Goal: Task Accomplishment & Management: Manage account settings

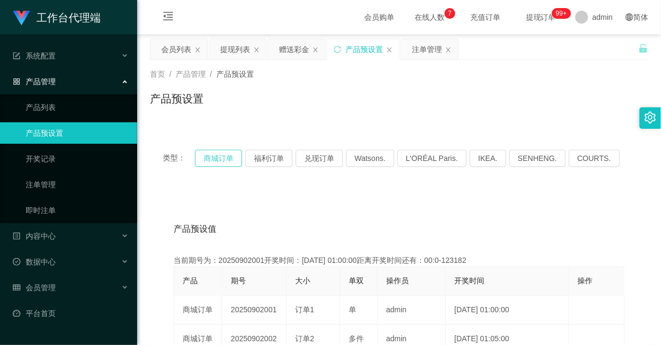
click at [224, 157] on button "商城订单" at bounding box center [218, 158] width 47 height 17
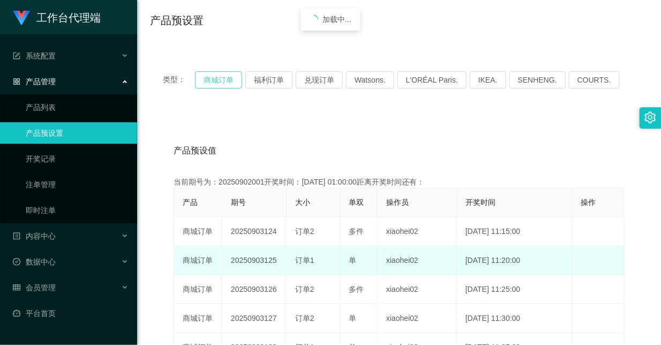
scroll to position [119, 0]
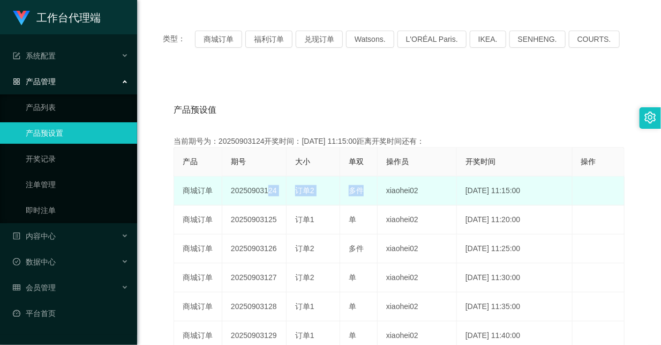
drag, startPoint x: 262, startPoint y: 189, endPoint x: 355, endPoint y: 187, distance: 93.8
click at [355, 187] on tr "商城订单 20250903124 订单2 多件 xiaohei02 [DATE] 11:15:00 编 辑 限制投注" at bounding box center [399, 190] width 451 height 29
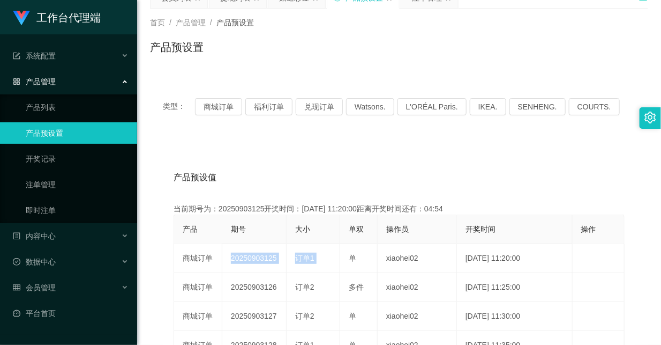
scroll to position [0, 0]
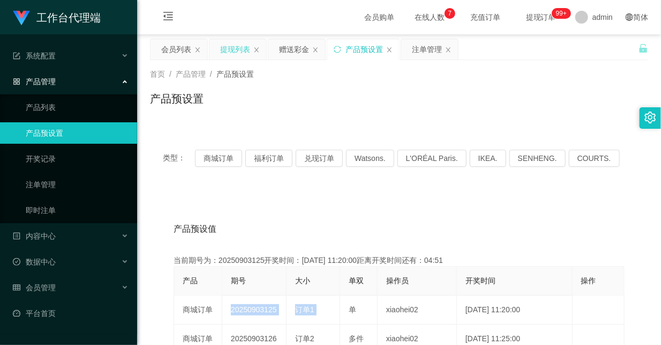
click at [225, 54] on div "提现列表" at bounding box center [235, 49] width 30 height 20
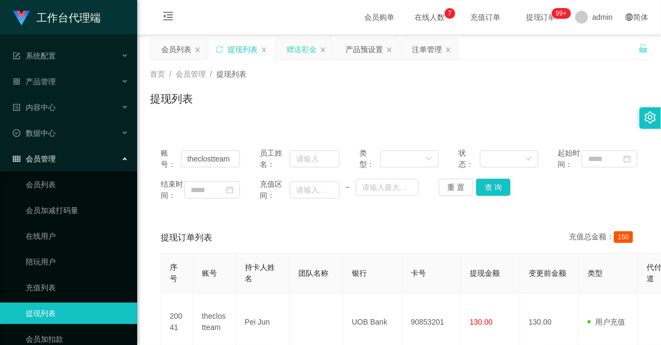
click at [298, 44] on div "赠送彩金" at bounding box center [302, 49] width 30 height 20
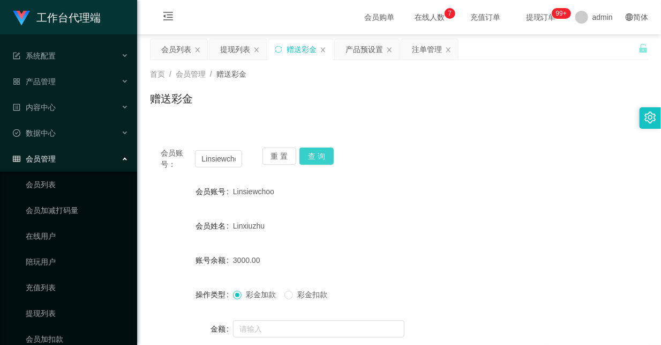
click at [314, 153] on button "查 询" at bounding box center [317, 155] width 34 height 17
click at [324, 152] on button "查 询" at bounding box center [317, 155] width 34 height 17
click at [386, 140] on div "会员账号： [PERSON_NAME] 重 置 查 询 会员账号 Linsiewchoo 会员姓名 [PERSON_NAME] 账号余额 4500.00 操作…" at bounding box center [399, 267] width 498 height 260
click at [227, 154] on input "Linsiewchoo" at bounding box center [218, 158] width 47 height 17
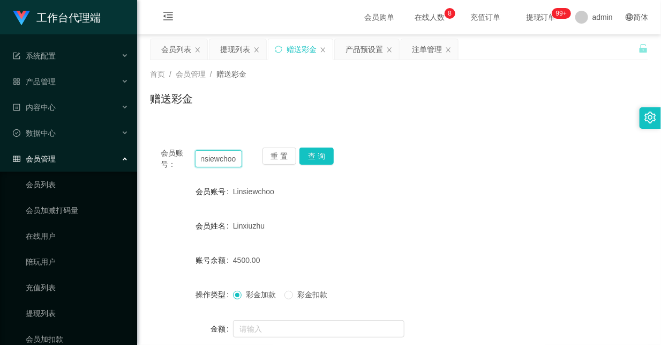
click at [227, 154] on input "Linsiewchoo" at bounding box center [218, 158] width 47 height 17
click at [230, 162] on input "Linsiewchoo" at bounding box center [218, 158] width 47 height 17
paste input "powerng"
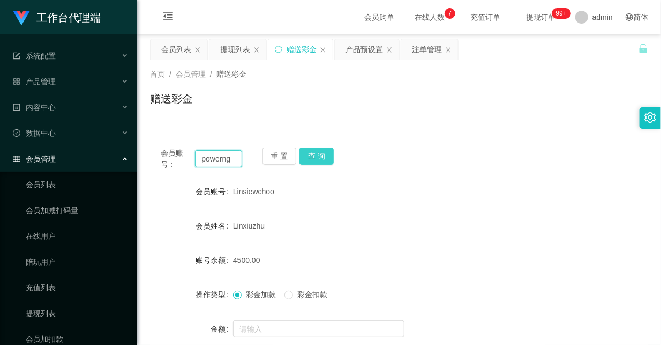
scroll to position [0, 0]
type input "powerng"
click at [320, 156] on button "查 询" at bounding box center [317, 155] width 34 height 17
click at [315, 158] on button "查 询" at bounding box center [317, 155] width 34 height 17
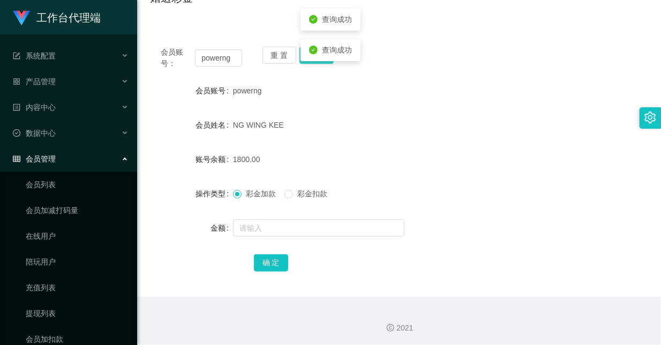
scroll to position [102, 0]
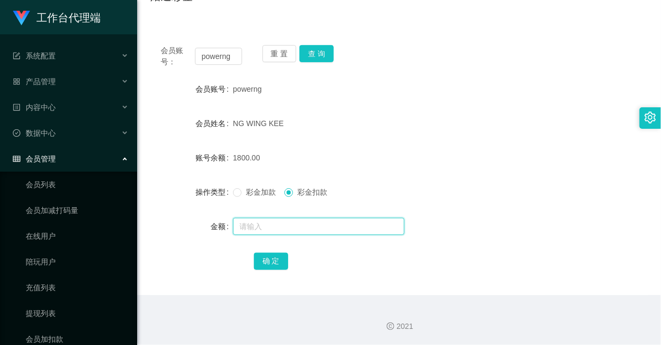
drag, startPoint x: 296, startPoint y: 223, endPoint x: 287, endPoint y: 227, distance: 9.4
click at [295, 223] on input "text" at bounding box center [319, 226] width 172 height 17
type input "400"
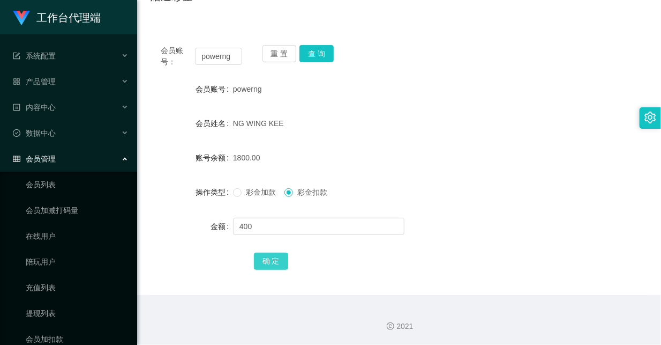
click at [274, 257] on button "确 定" at bounding box center [271, 260] width 34 height 17
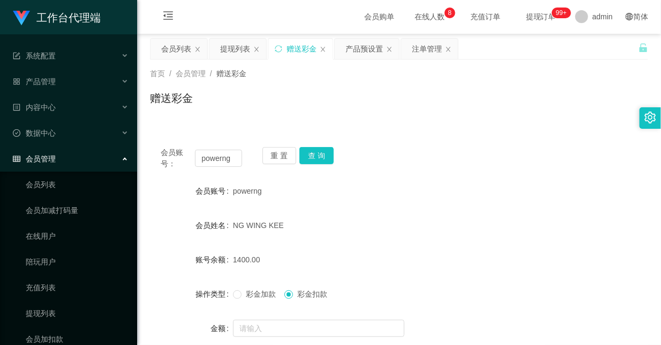
scroll to position [0, 0]
click at [211, 160] on input "powerng" at bounding box center [218, 158] width 47 height 17
click at [172, 46] on div "会员列表" at bounding box center [176, 49] width 30 height 20
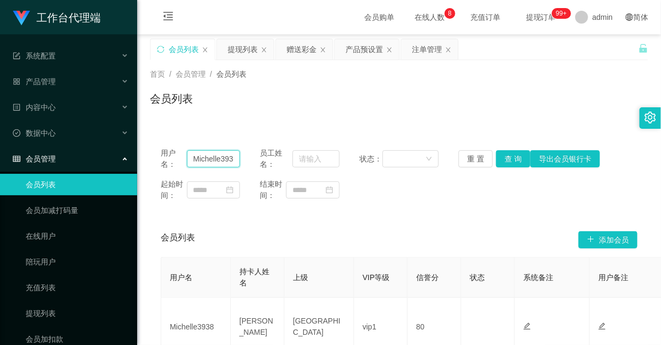
click at [215, 159] on input "Michelle3938" at bounding box center [214, 158] width 54 height 17
paste input "powerng"
type input "powerng"
click at [510, 158] on button "查 询" at bounding box center [513, 158] width 34 height 17
